Goal: Transaction & Acquisition: Purchase product/service

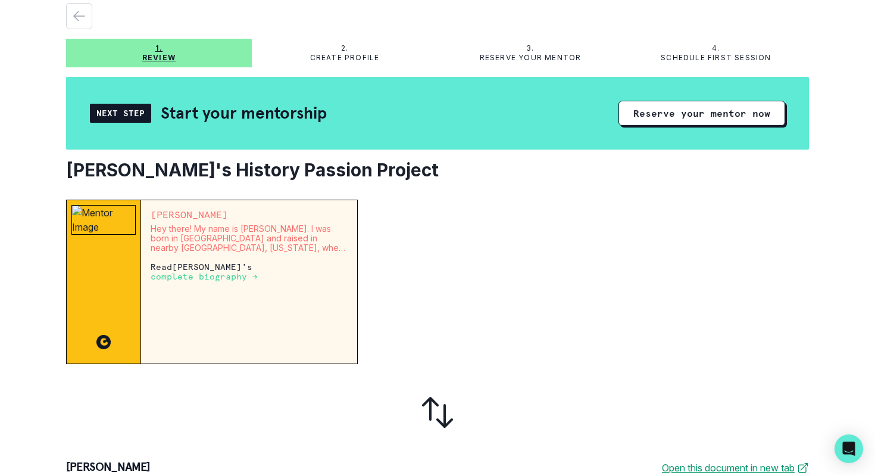
scroll to position [44, 0]
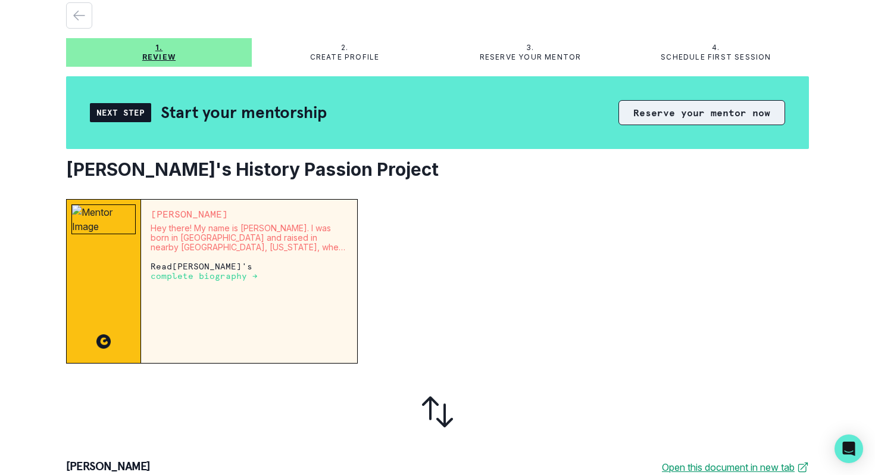
click at [692, 116] on button "Reserve your mentor now" at bounding box center [702, 112] width 167 height 25
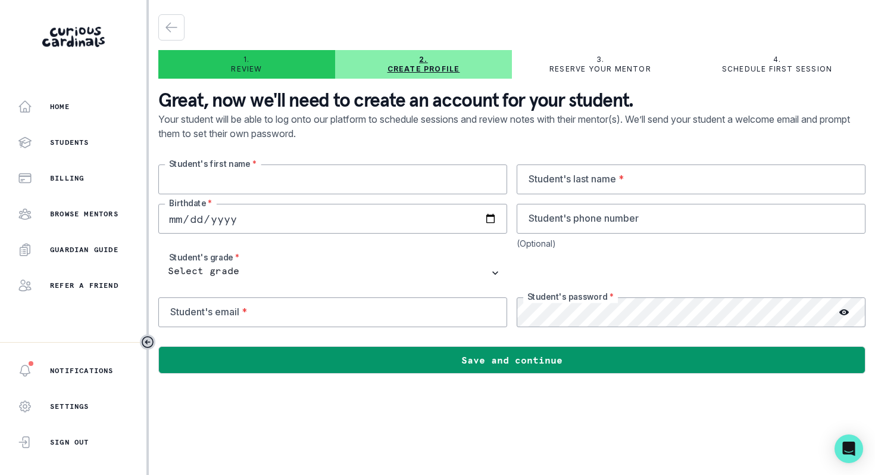
click at [392, 180] on input "text" at bounding box center [332, 179] width 349 height 30
type input "Zeen"
click at [652, 186] on input "text" at bounding box center [691, 179] width 349 height 30
type input "[PERSON_NAME]"
click at [275, 215] on input "date" at bounding box center [332, 219] width 349 height 30
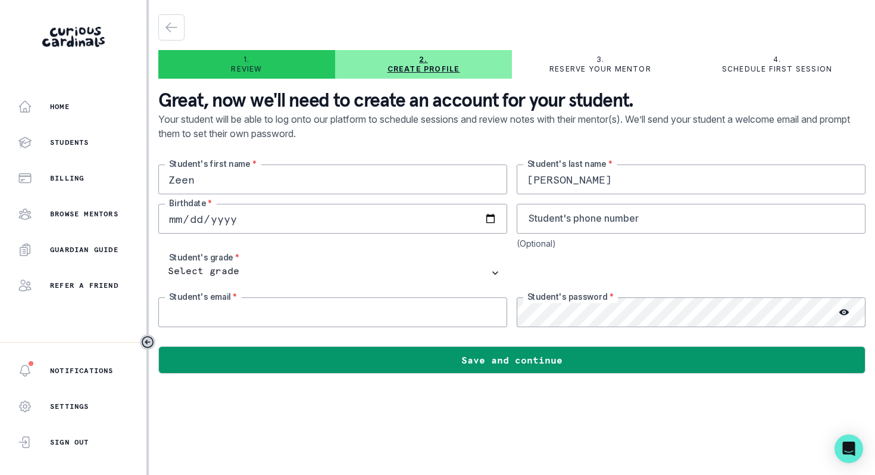
click at [261, 308] on input "email" at bounding box center [332, 312] width 349 height 30
paste input "[EMAIL_ADDRESS][DOMAIN_NAME]"
type input "[EMAIL_ADDRESS][DOMAIN_NAME]"
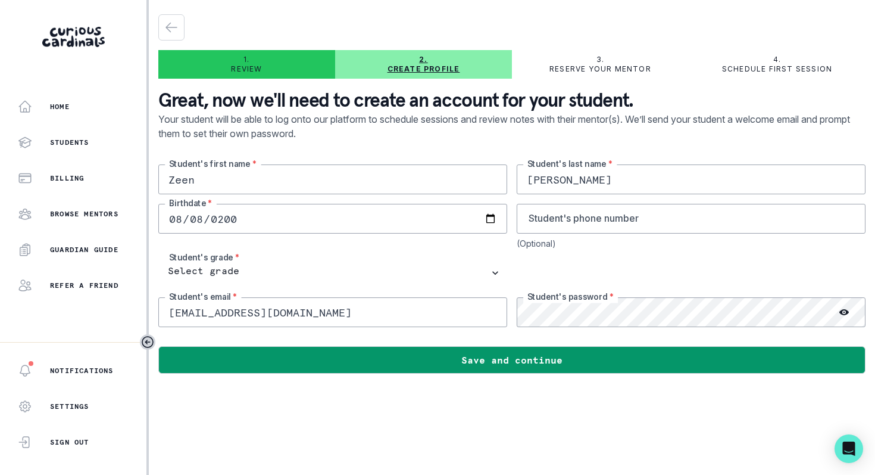
type input "[DATE]"
click at [546, 220] on input "tel" at bounding box center [691, 219] width 349 height 30
click at [846, 310] on icon at bounding box center [845, 312] width 10 height 6
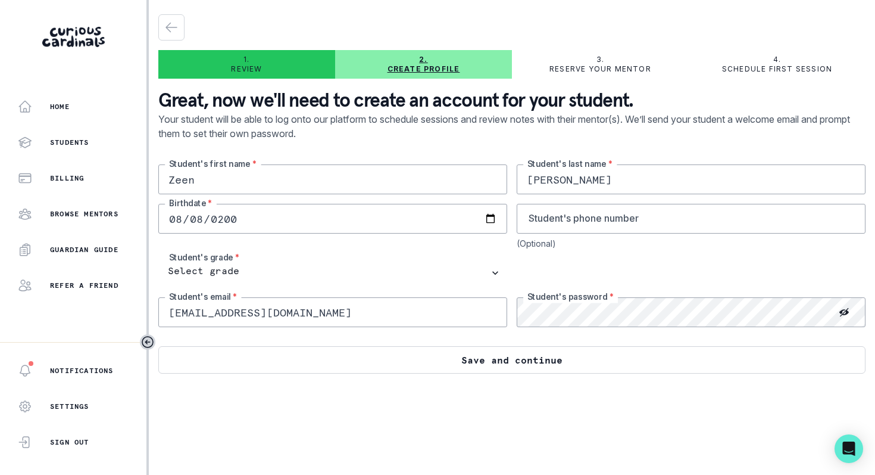
click at [618, 356] on button "Save and continue" at bounding box center [511, 359] width 707 height 27
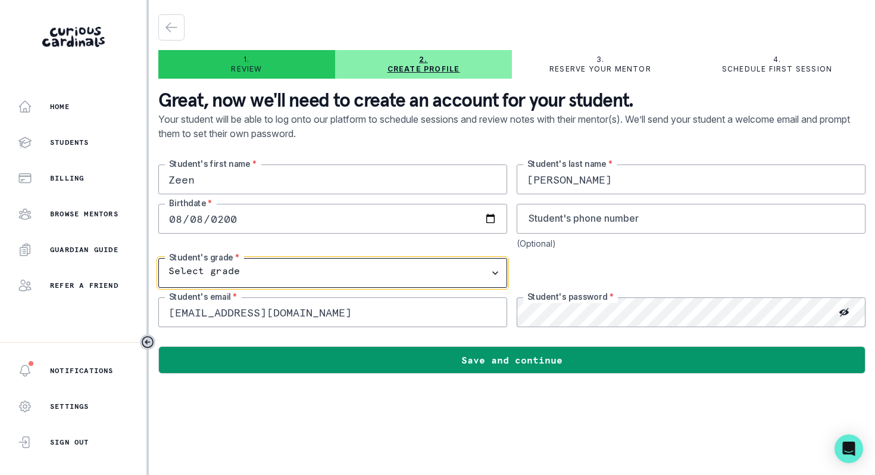
click at [461, 269] on select "Select grade 1st Grade 2nd Grade 3rd Grade 4th Grade 5th Grade 6th Grade 7th Gr…" at bounding box center [332, 273] width 349 height 30
select select "11th Grade"
click at [158, 258] on select "Select grade 1st Grade 2nd Grade 3rd Grade 4th Grade 5th Grade 6th Grade 7th Gr…" at bounding box center [332, 273] width 349 height 30
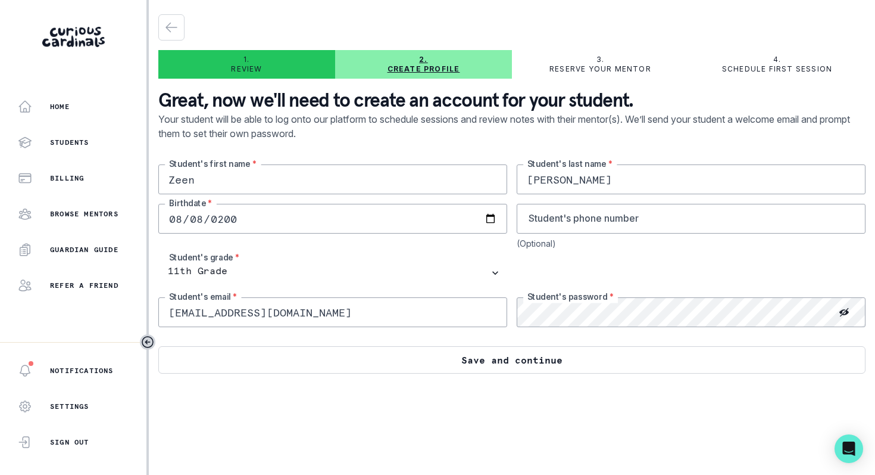
click at [419, 361] on button "Save and continue" at bounding box center [511, 359] width 707 height 27
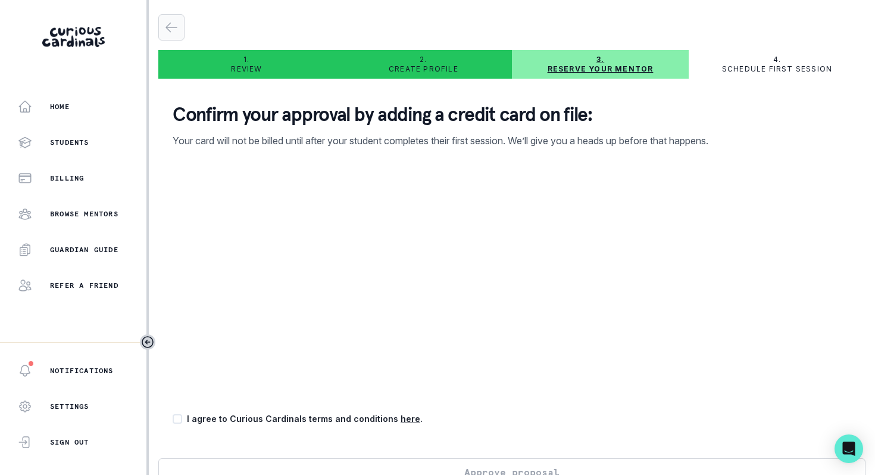
click at [168, 29] on icon "button" at bounding box center [171, 27] width 14 height 14
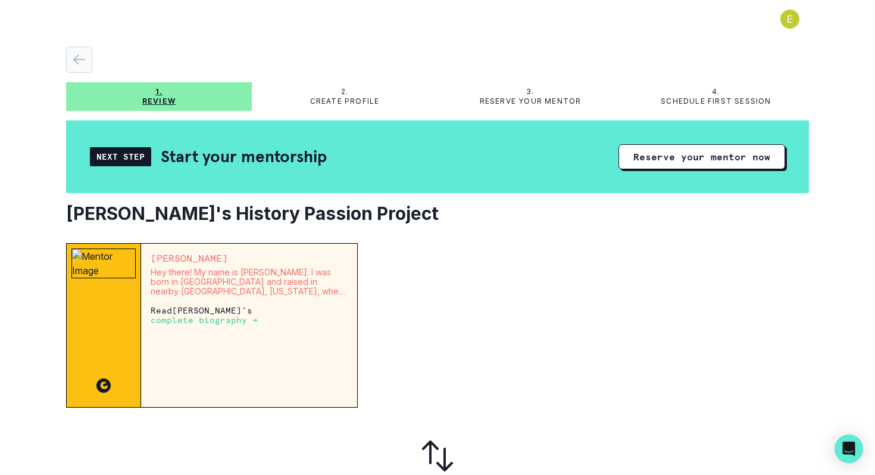
click at [82, 58] on icon "button" at bounding box center [79, 59] width 14 height 14
click at [161, 98] on p "Review" at bounding box center [158, 101] width 33 height 10
click at [114, 156] on div "Next Step" at bounding box center [120, 156] width 61 height 19
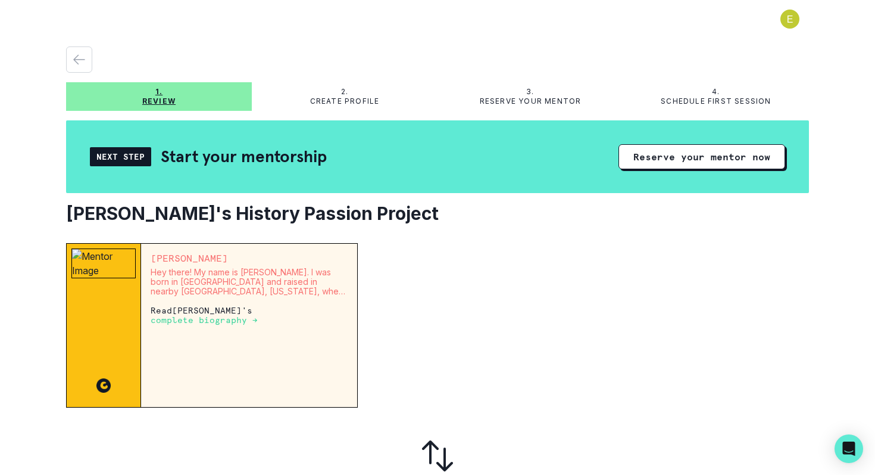
click at [793, 22] on button at bounding box center [790, 19] width 38 height 19
click at [764, 47] on button "Log out" at bounding box center [742, 49] width 132 height 21
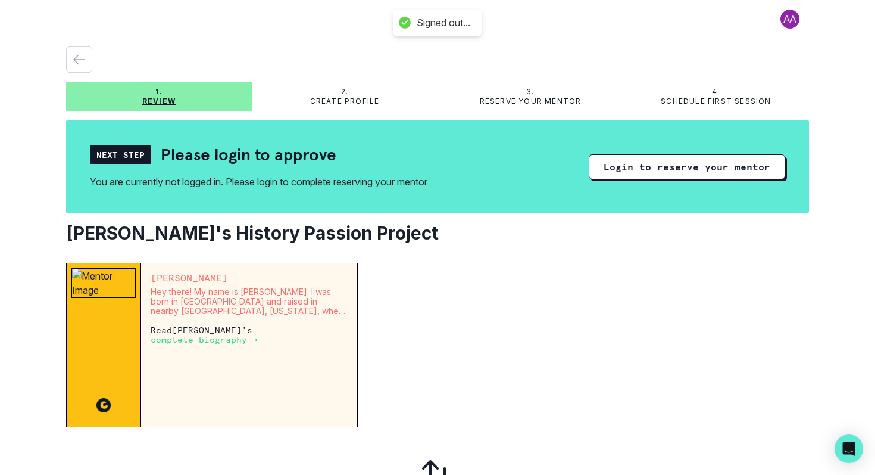
click at [792, 19] on button at bounding box center [790, 19] width 38 height 19
click at [688, 50] on button "Log out" at bounding box center [742, 49] width 132 height 21
click at [794, 17] on button at bounding box center [790, 19] width 38 height 19
click at [693, 52] on button "Log out" at bounding box center [742, 49] width 132 height 21
click at [73, 56] on icon "button" at bounding box center [79, 59] width 14 height 14
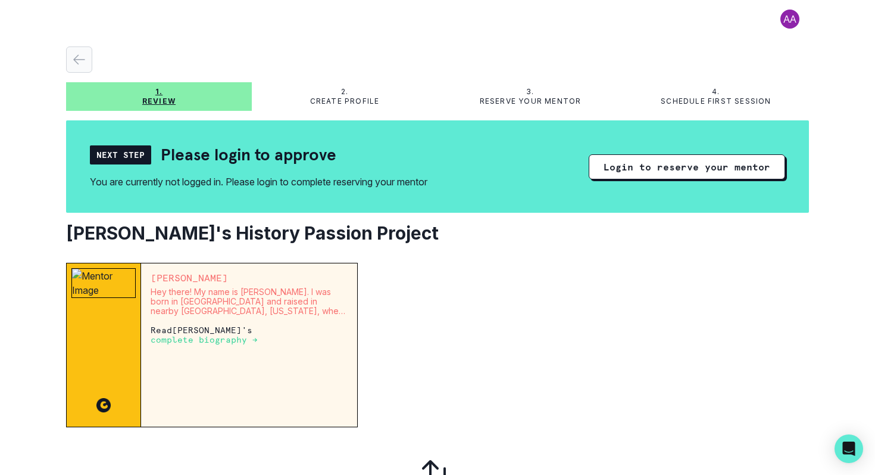
click at [73, 56] on icon "button" at bounding box center [79, 59] width 14 height 14
click at [130, 161] on div "Next Step" at bounding box center [120, 154] width 61 height 19
